Goal: Information Seeking & Learning: Learn about a topic

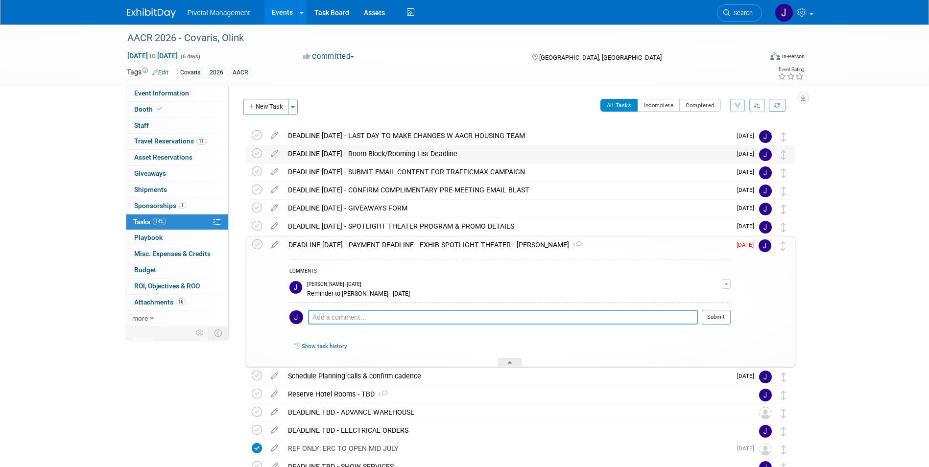
scroll to position [49, 0]
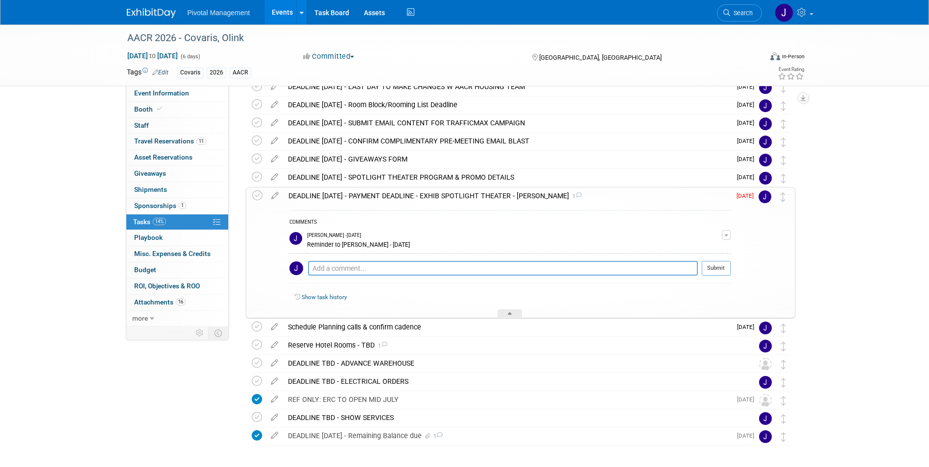
click at [145, 6] on link at bounding box center [157, 8] width 61 height 8
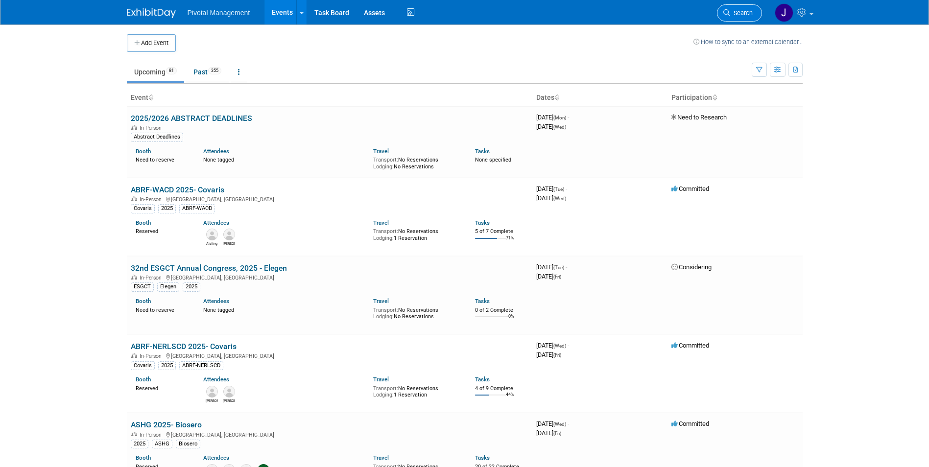
click at [750, 7] on link "Search" at bounding box center [739, 12] width 45 height 17
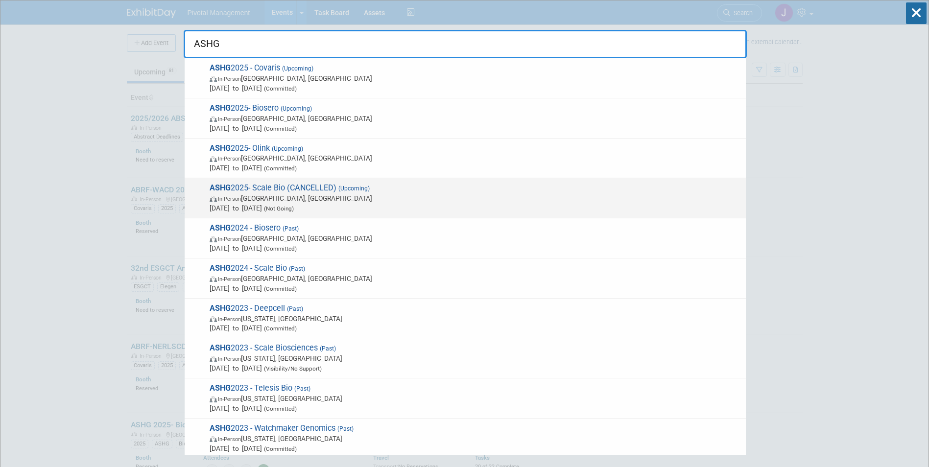
type input "ASHG"
click at [350, 179] on div "ASHG 2025- Scale Bio (CANCELLED) (Upcoming) In-Person Boston, MA Oct 15, 2025 t…" at bounding box center [465, 198] width 561 height 40
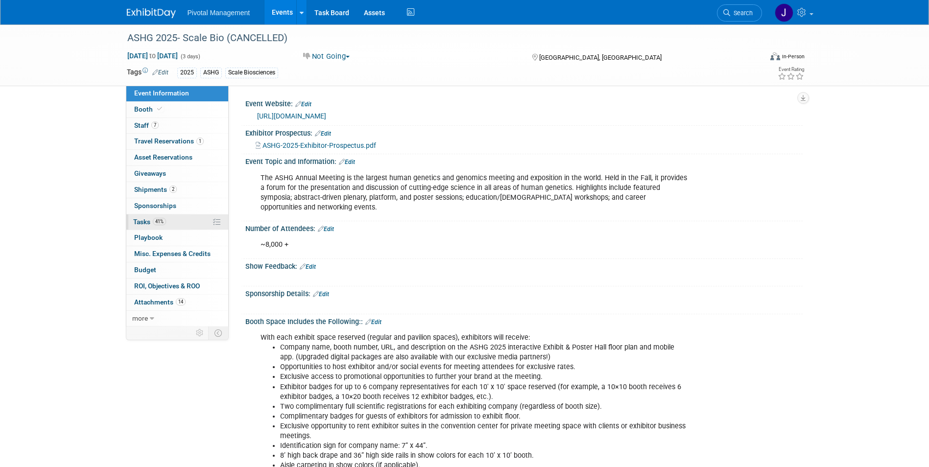
click at [150, 224] on span "Tasks 41%" at bounding box center [149, 222] width 33 height 8
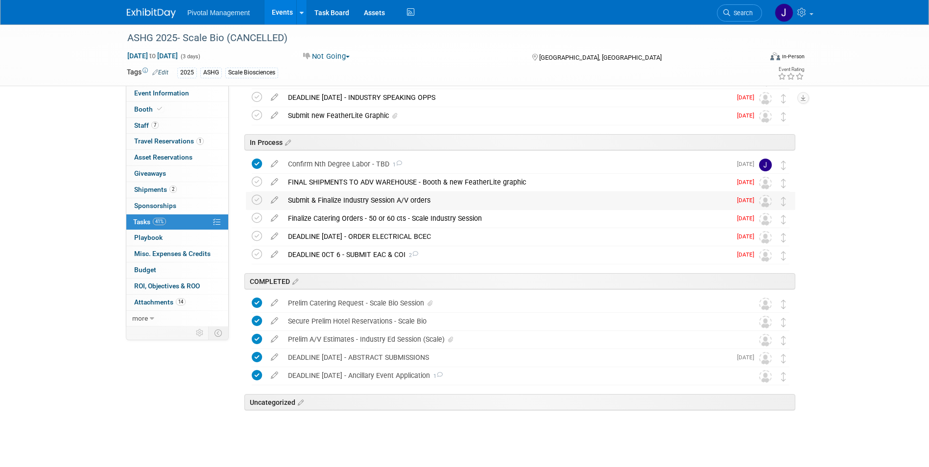
scroll to position [291, 0]
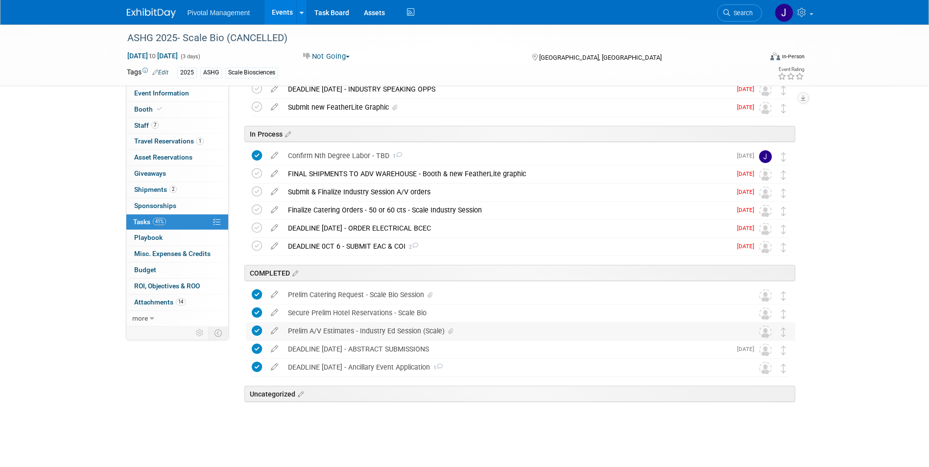
click at [354, 332] on div "Prelim A/V Estimates - Industry Ed Session (Scale)" at bounding box center [511, 331] width 456 height 17
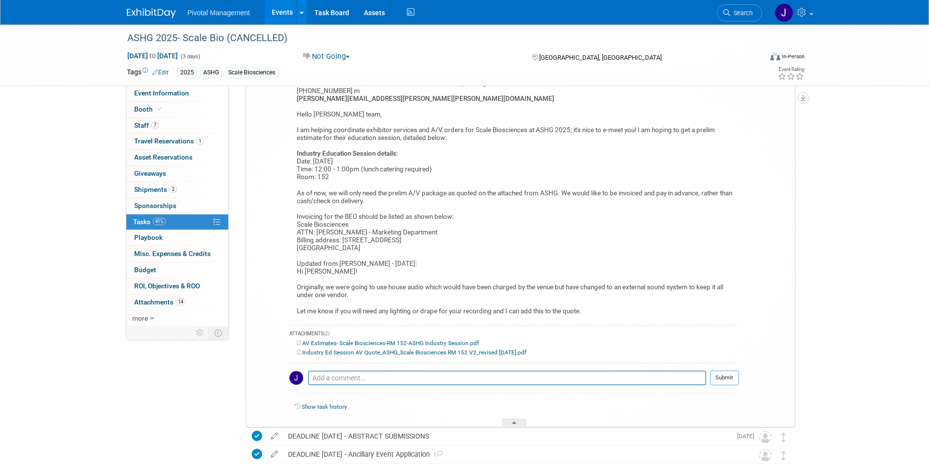
scroll to position [634, 0]
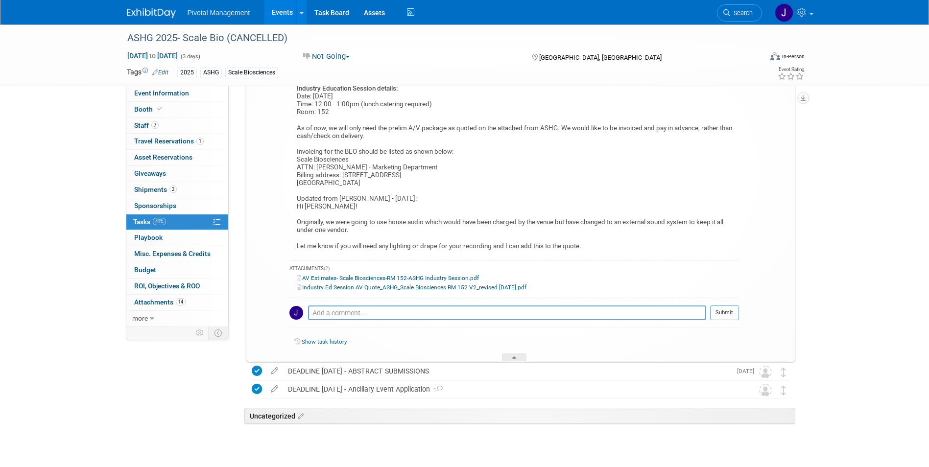
click at [372, 286] on link "Industry Ed Session AV Quote_ASHG_Scale Biosciences RM 152 V2_revised 06.18.25.…" at bounding box center [412, 287] width 230 height 7
click at [156, 17] on img at bounding box center [151, 13] width 49 height 10
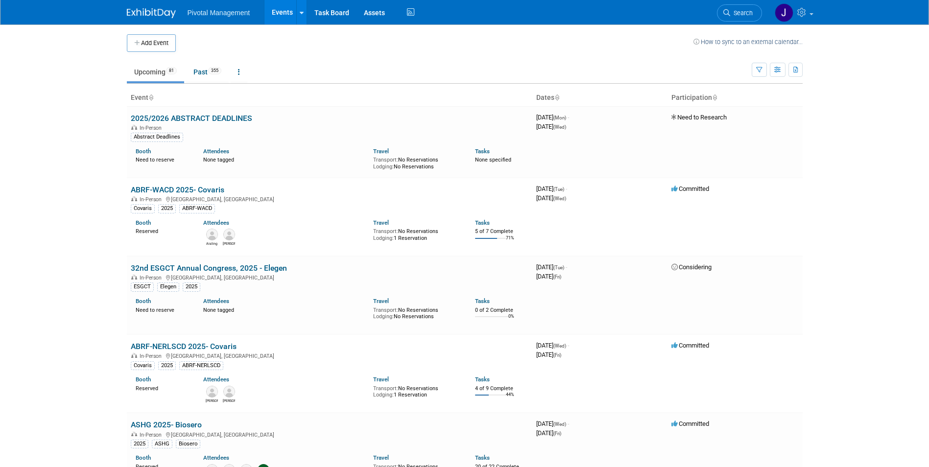
click at [735, 13] on span "Search" at bounding box center [741, 12] width 23 height 7
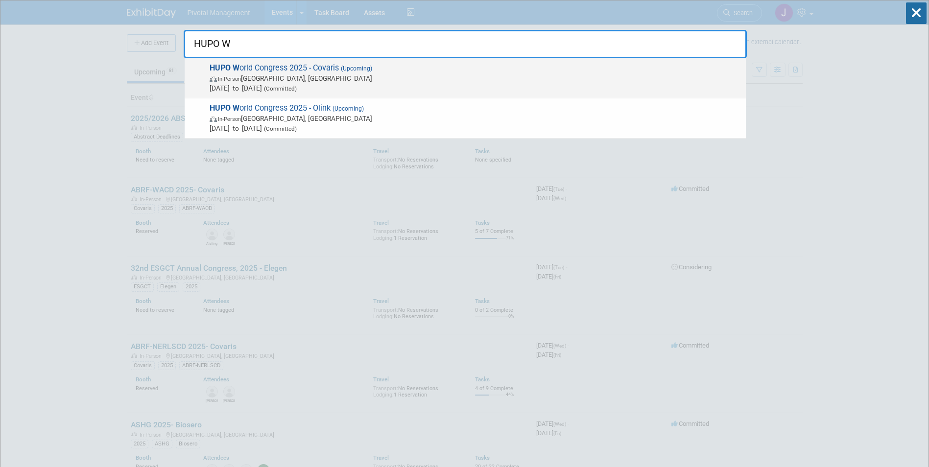
type input "HUPO W"
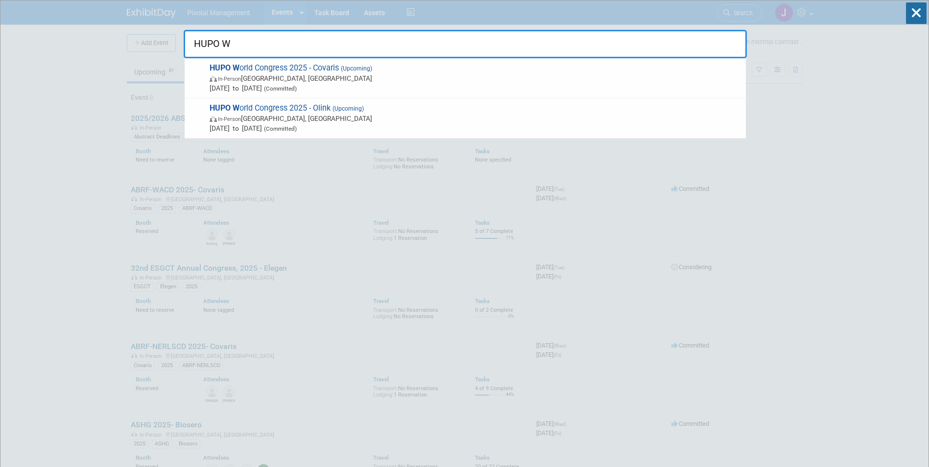
click at [297, 86] on span "(Committed)" at bounding box center [279, 88] width 35 height 7
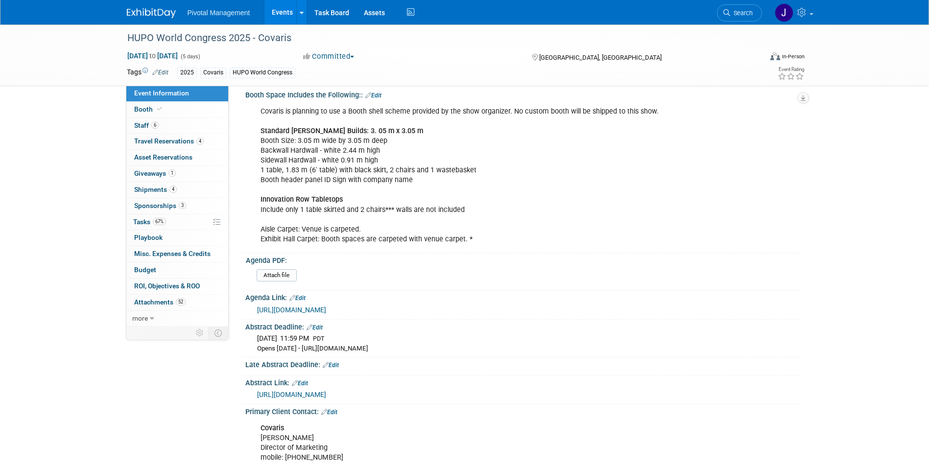
scroll to position [441, 0]
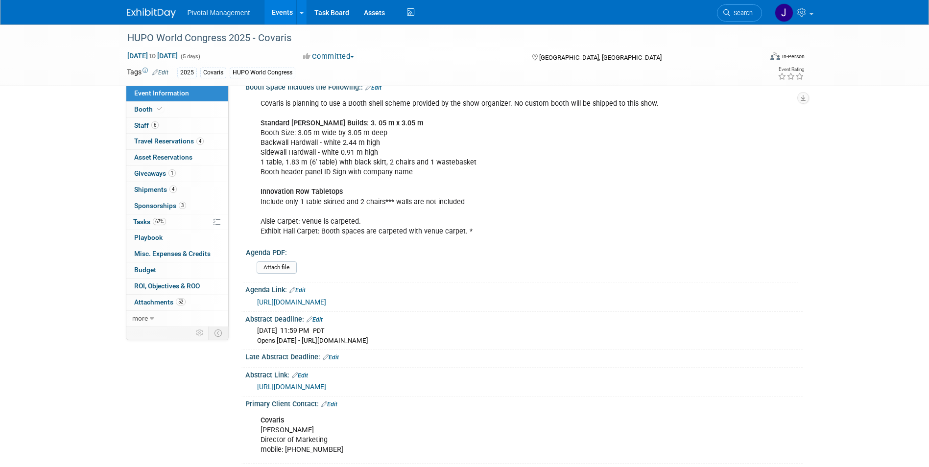
click at [326, 306] on link "https://2025.hupo.org/scientific-program/" at bounding box center [291, 302] width 69 height 8
click at [177, 138] on span "Travel Reservations 4" at bounding box center [169, 141] width 70 height 8
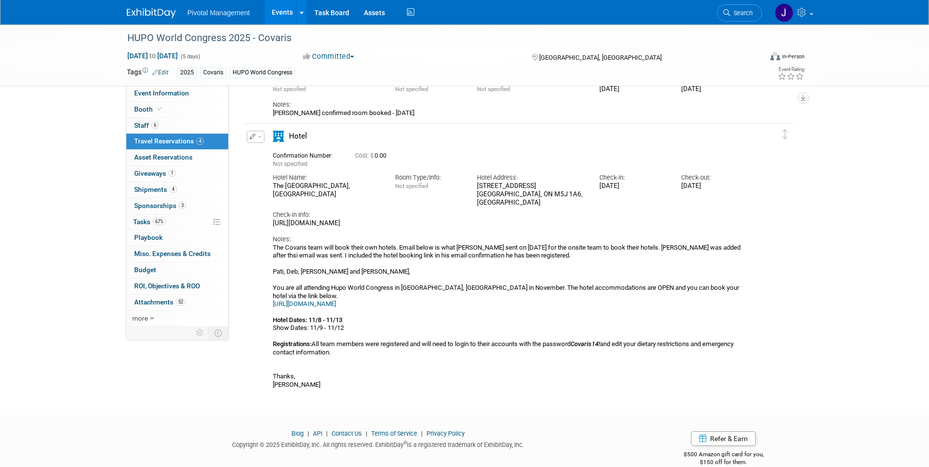
scroll to position [329, 0]
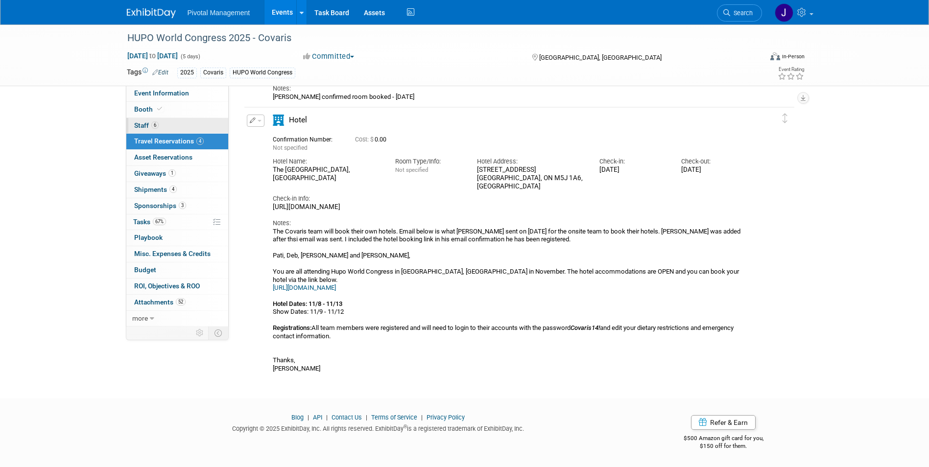
click at [183, 125] on link "6 Staff 6" at bounding box center [177, 126] width 102 height 16
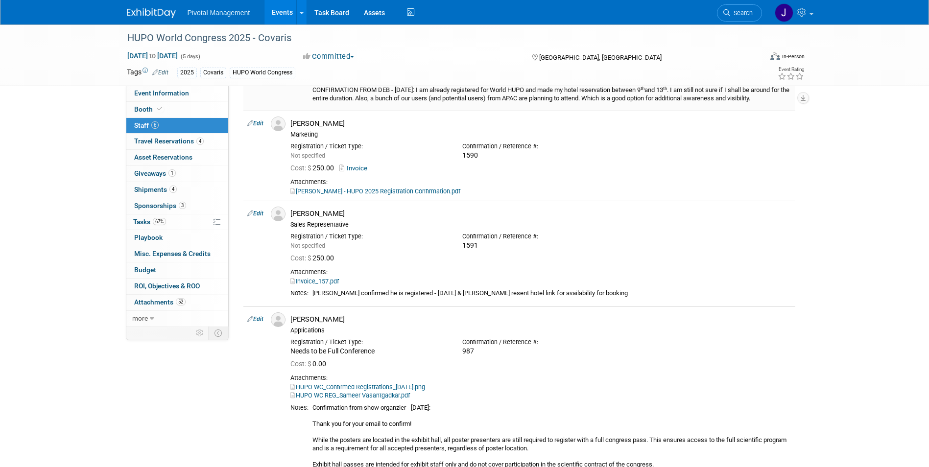
scroll to position [294, 0]
click at [359, 169] on link "Invoice" at bounding box center [355, 167] width 32 height 7
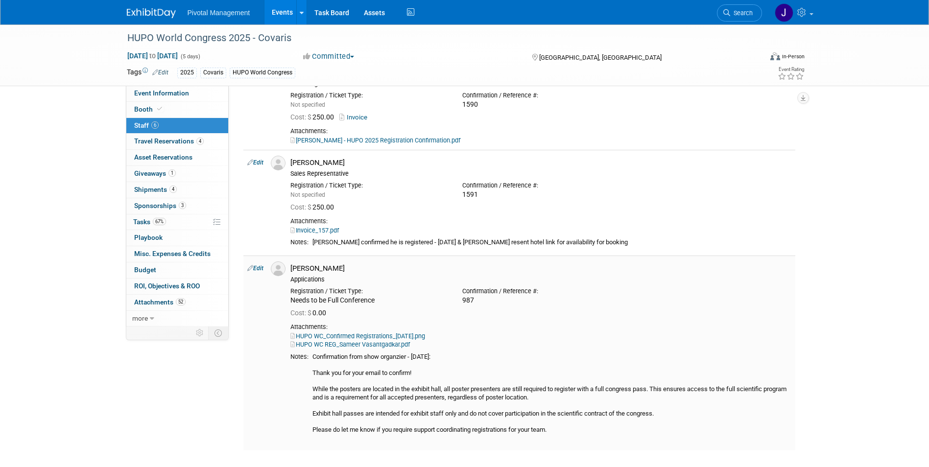
scroll to position [343, 0]
click at [332, 227] on div "Invoice_157.pdf" at bounding box center [540, 231] width 501 height 9
click at [333, 229] on link "Invoice_157.pdf" at bounding box center [314, 231] width 48 height 7
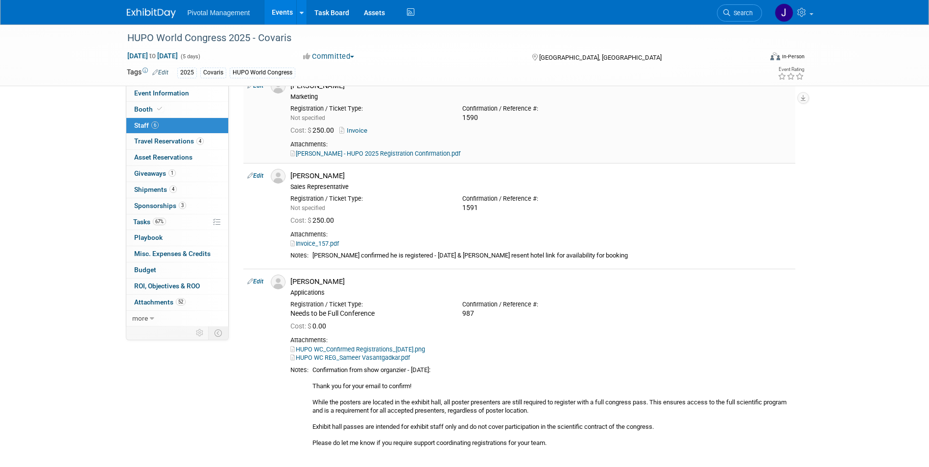
scroll to position [392, 0]
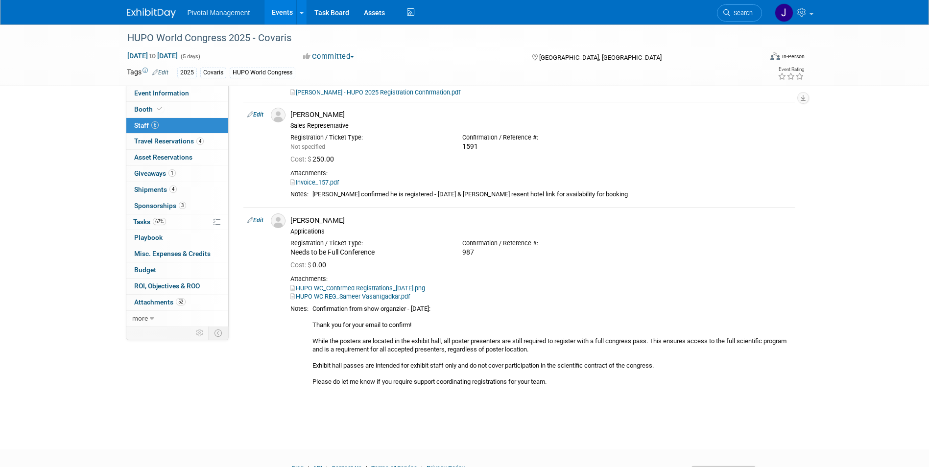
click at [268, 17] on link "Events" at bounding box center [282, 12] width 36 height 24
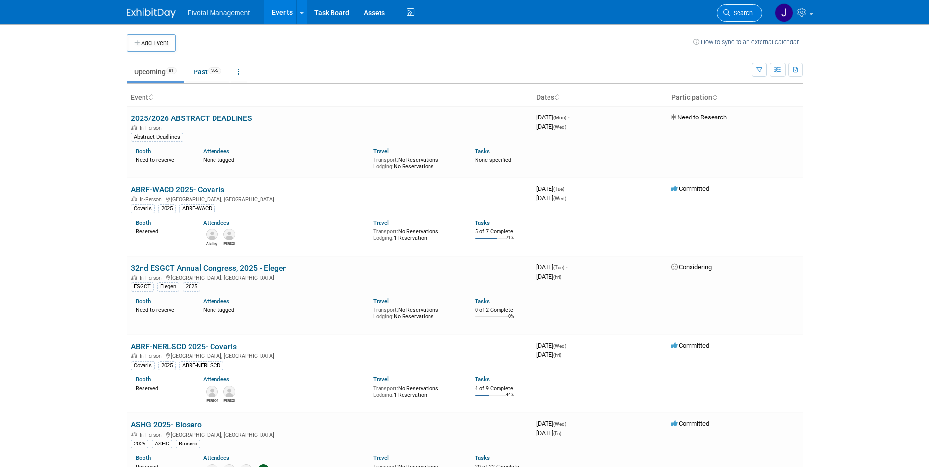
click at [738, 17] on link "Search" at bounding box center [739, 12] width 45 height 17
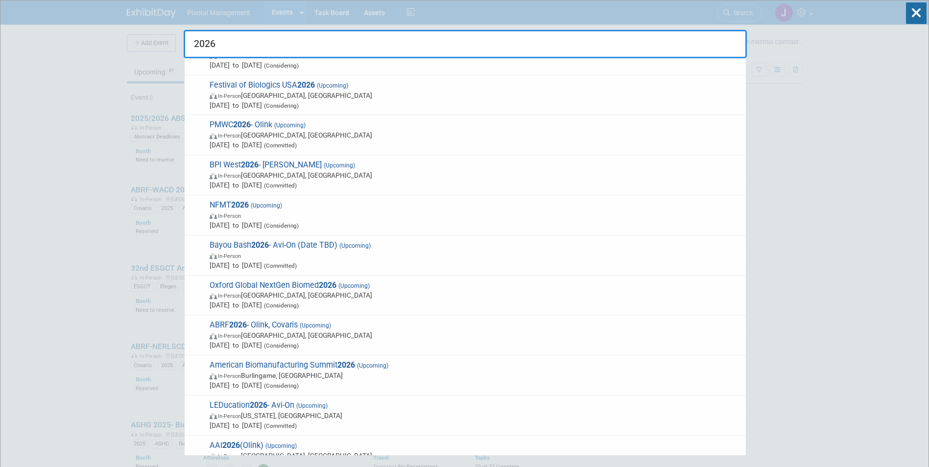
scroll to position [539, 0]
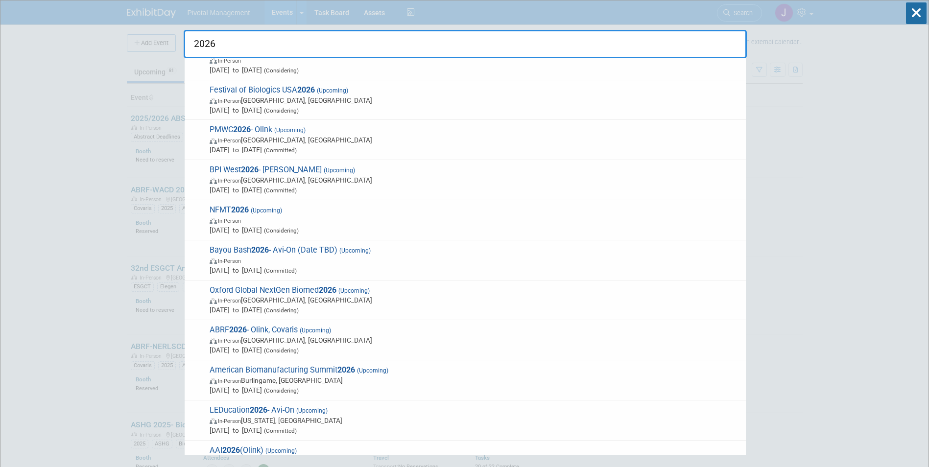
type input "2026"
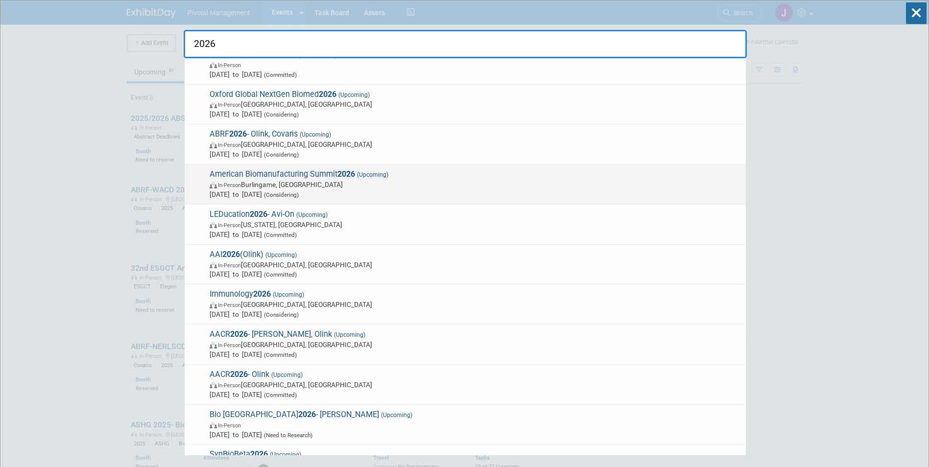
scroll to position [783, 0]
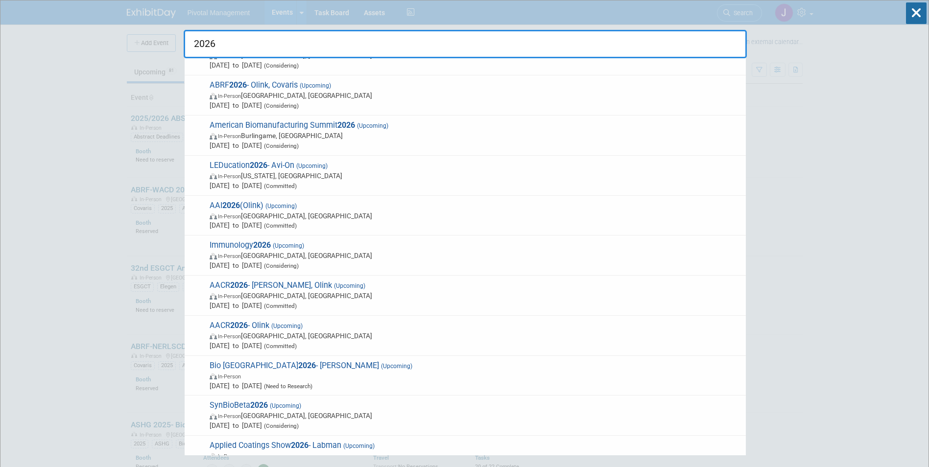
click at [312, 290] on span "AACR 2026 - Covaris, Olink (Upcoming) In-Person [GEOGRAPHIC_DATA], [GEOGRAPHIC_…" at bounding box center [474, 296] width 534 height 30
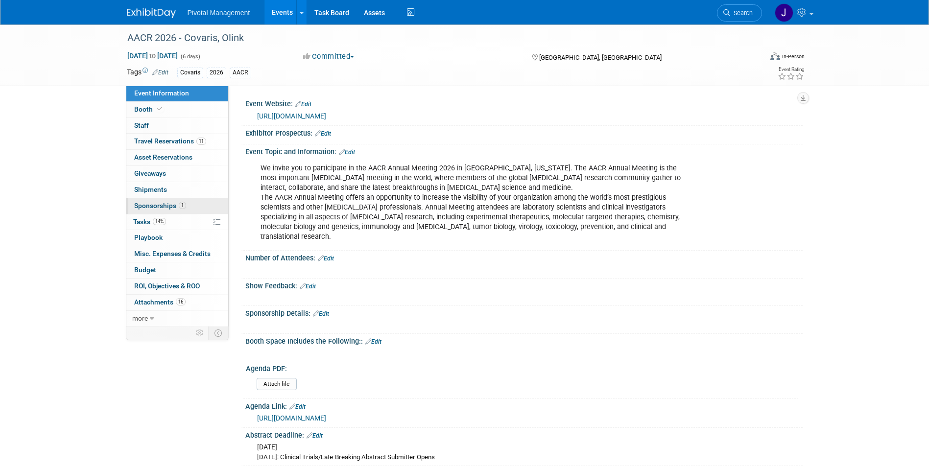
click at [175, 204] on span "Sponsorships 1" at bounding box center [160, 206] width 52 height 8
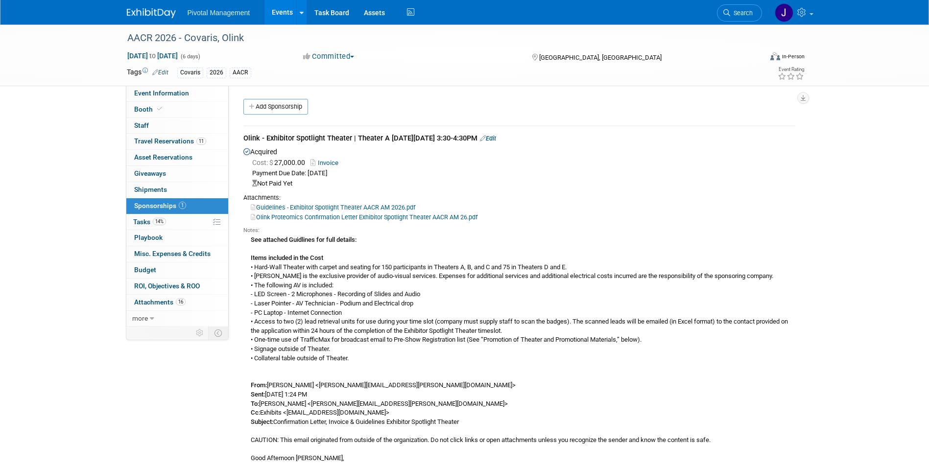
drag, startPoint x: 535, startPoint y: 137, endPoint x: 362, endPoint y: 140, distance: 173.4
click at [362, 140] on div "Olink - Exhibitor Spotlight Theater | Theater A on Sunday April 19th, 2026 from…" at bounding box center [519, 139] width 552 height 12
drag, startPoint x: 362, startPoint y: 140, endPoint x: 330, endPoint y: 158, distance: 36.6
click at [330, 158] on div "Cost: $ 27,000.00 Invoice" at bounding box center [523, 163] width 543 height 10
click at [330, 163] on link "Invoice" at bounding box center [326, 162] width 32 height 7
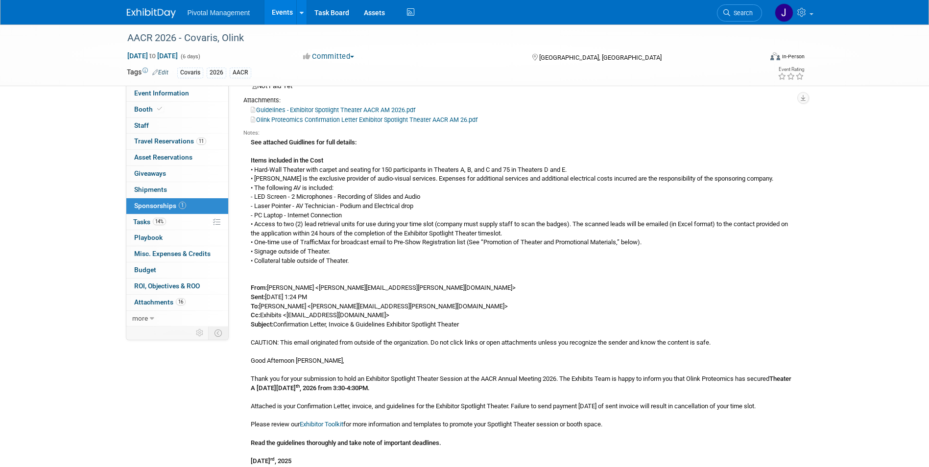
scroll to position [98, 0]
click at [146, 15] on img at bounding box center [151, 13] width 49 height 10
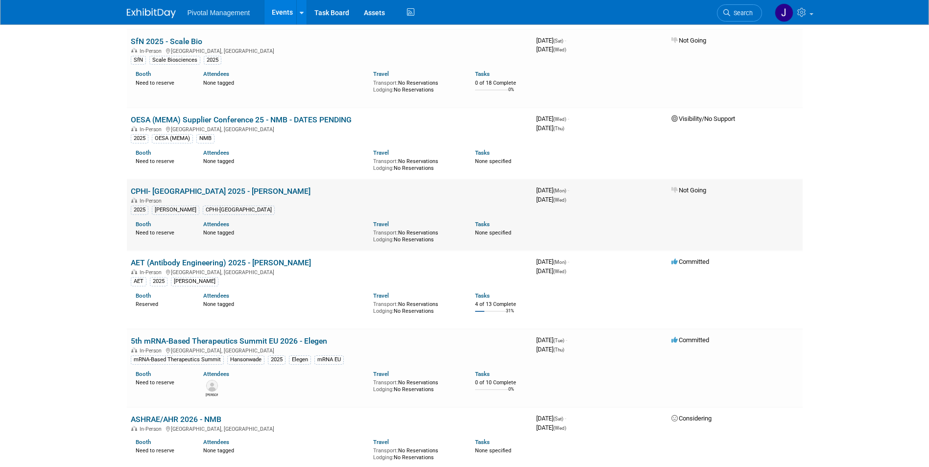
scroll to position [2350, 0]
